Goal: Transaction & Acquisition: Purchase product/service

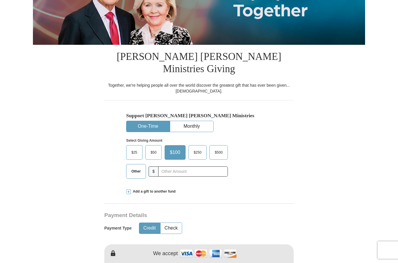
click at [136, 121] on button "One-Time" at bounding box center [147, 126] width 43 height 11
click at [131, 170] on span "Other" at bounding box center [135, 171] width 15 height 9
click at [0, 0] on input "Other" at bounding box center [0, 0] width 0 height 0
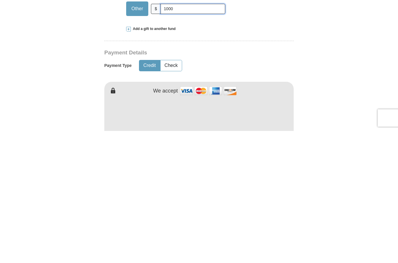
scroll to position [133, 0]
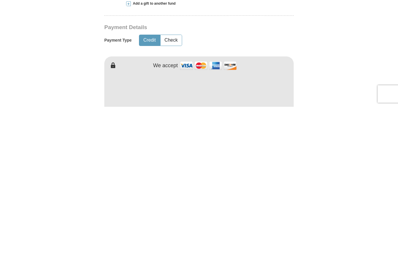
type input "1000"
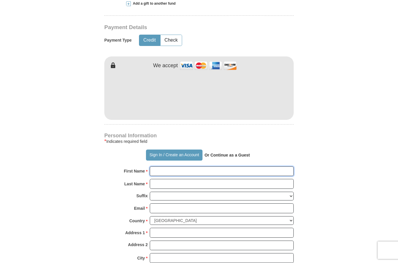
type input "[PERSON_NAME]"
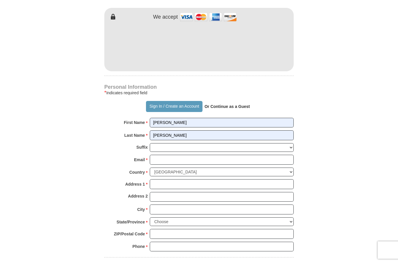
scroll to position [338, 0]
click at [157, 155] on input "Email *" at bounding box center [222, 160] width 144 height 10
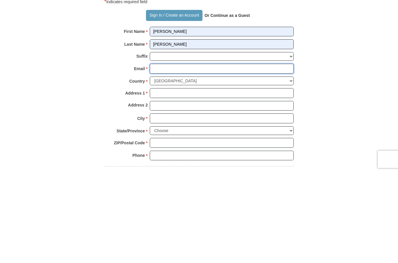
type input "[EMAIL_ADDRESS][DOMAIN_NAME]"
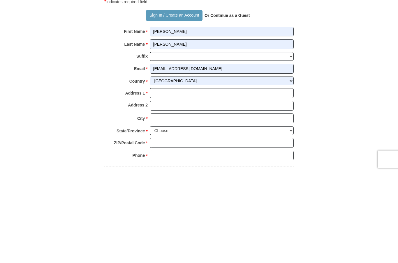
scroll to position [429, 0]
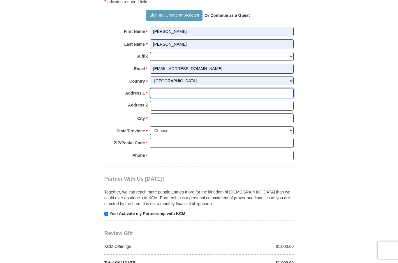
type input "[STREET_ADDRESS]"
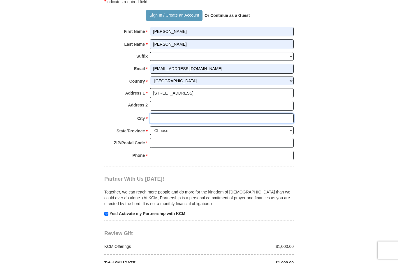
type input "Elkhorn"
select select "NE"
type input "68022"
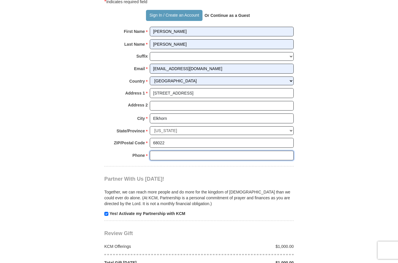
type input "4026904808"
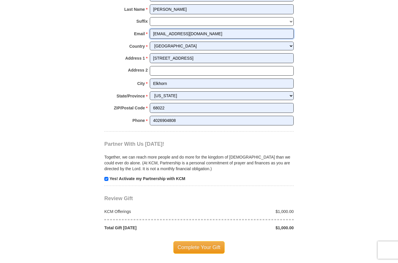
scroll to position [480, 0]
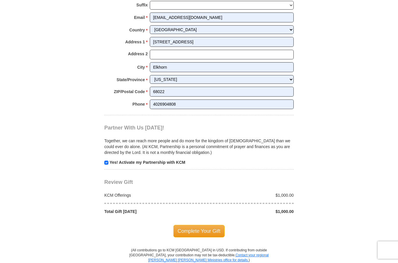
click at [105, 161] on input "checkbox" at bounding box center [106, 163] width 4 height 4
checkbox input "false"
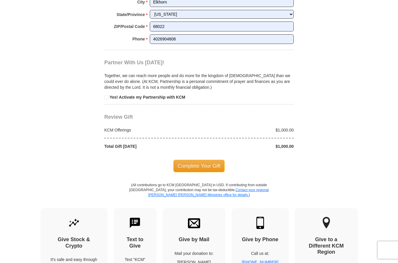
scroll to position [546, 0]
click at [204, 160] on span "Complete Your Gift" at bounding box center [199, 166] width 52 height 12
